Goal: Transaction & Acquisition: Purchase product/service

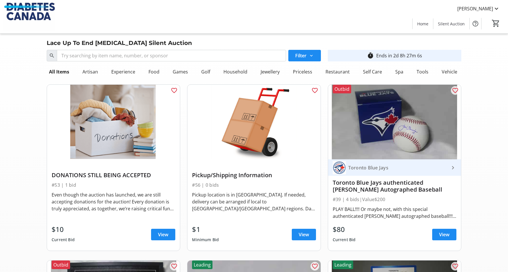
scroll to position [3293, 0]
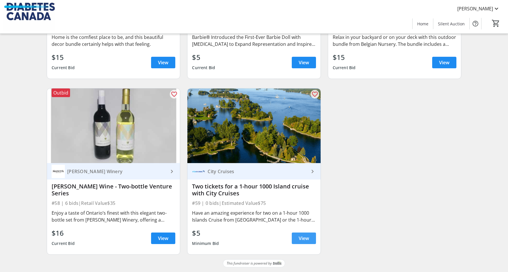
click at [296, 235] on span at bounding box center [304, 239] width 24 height 14
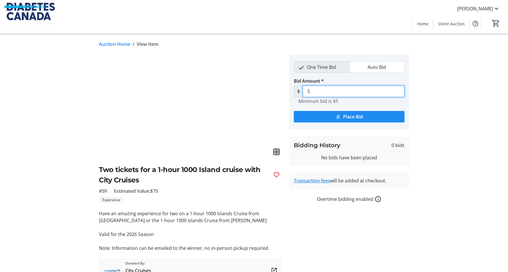
click at [324, 87] on input "5" at bounding box center [354, 92] width 102 height 12
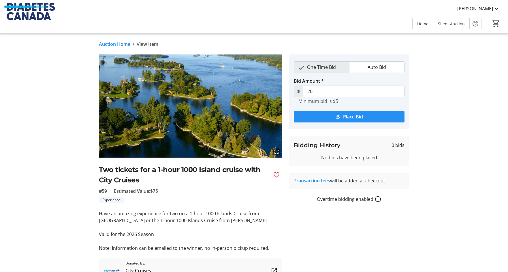
click at [323, 114] on span "submit" at bounding box center [349, 117] width 111 height 14
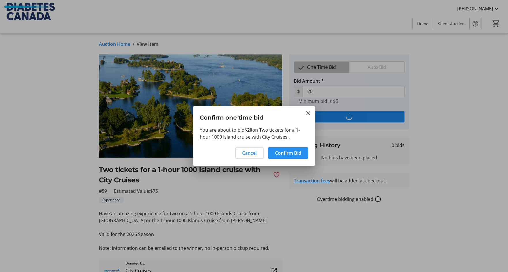
click at [283, 155] on span "Confirm Bid" at bounding box center [288, 153] width 26 height 7
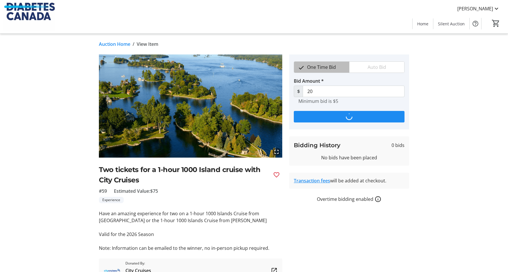
type input "25"
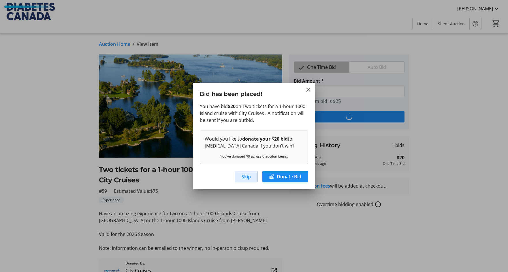
click at [248, 179] on span "Skip" at bounding box center [246, 176] width 9 height 7
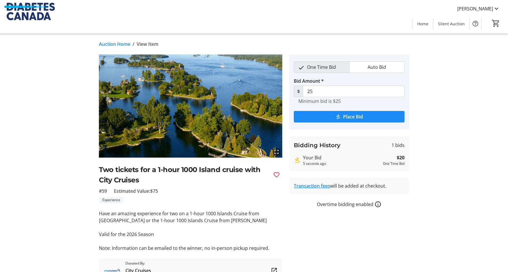
click at [115, 44] on link "Auction Home" at bounding box center [114, 44] width 31 height 7
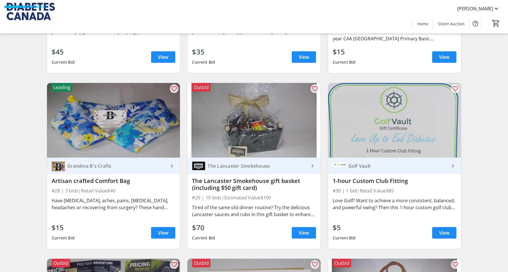
scroll to position [1868, 0]
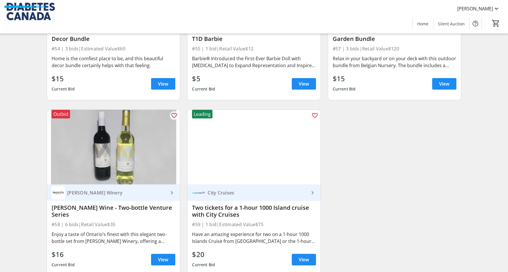
scroll to position [3272, 0]
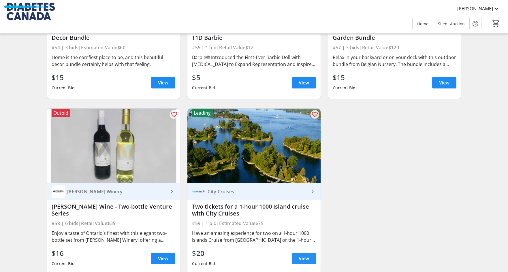
click at [306, 262] on span "View" at bounding box center [304, 258] width 10 height 7
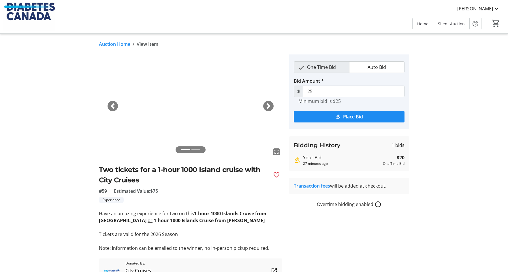
scroll to position [3272, 0]
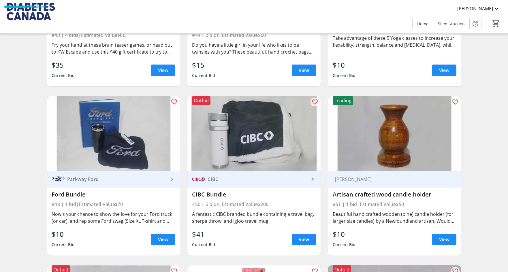
scroll to position [3293, 0]
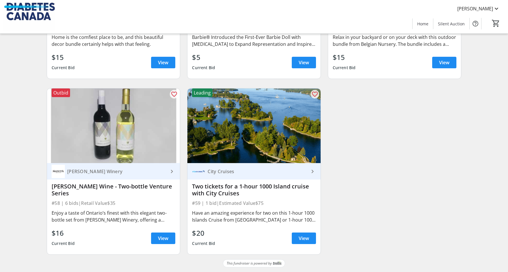
click at [232, 171] on div "City Cruises" at bounding box center [257, 172] width 104 height 6
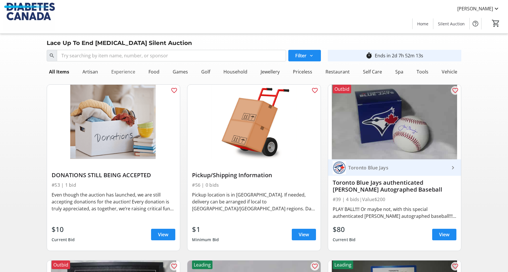
click at [126, 70] on div "Experience" at bounding box center [123, 72] width 29 height 12
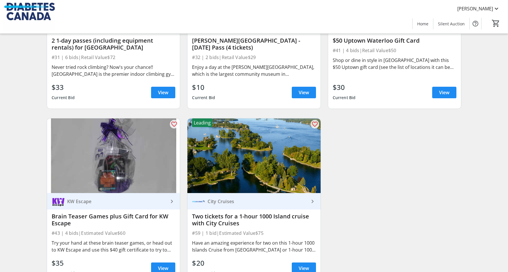
scroll to position [694, 0]
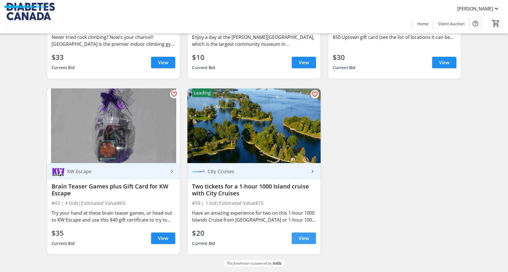
click at [301, 242] on span "View" at bounding box center [304, 238] width 10 height 7
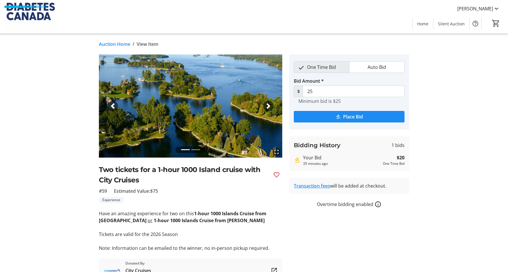
click at [268, 107] on span "button" at bounding box center [269, 106] width 6 height 6
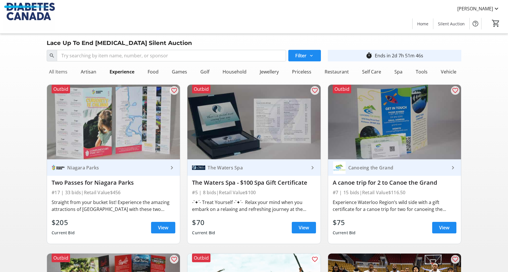
click at [61, 74] on div "All Items" at bounding box center [58, 72] width 23 height 12
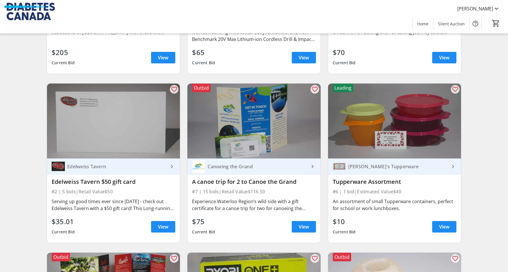
scroll to position [47, 0]
